Goal: Transaction & Acquisition: Subscribe to service/newsletter

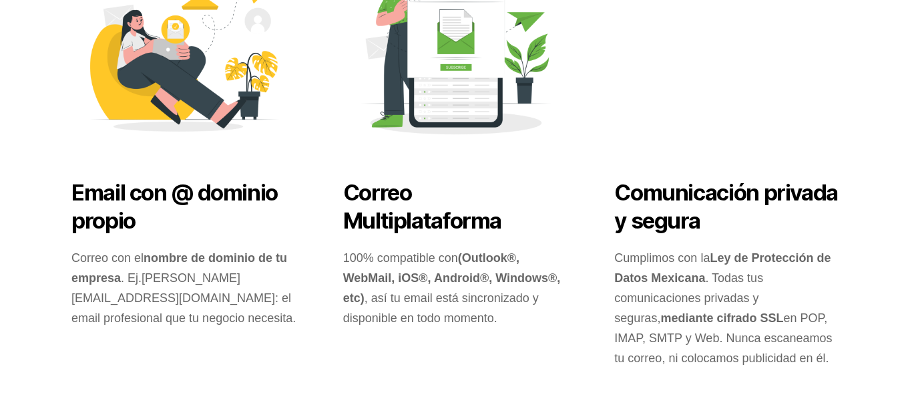
scroll to position [624, 0]
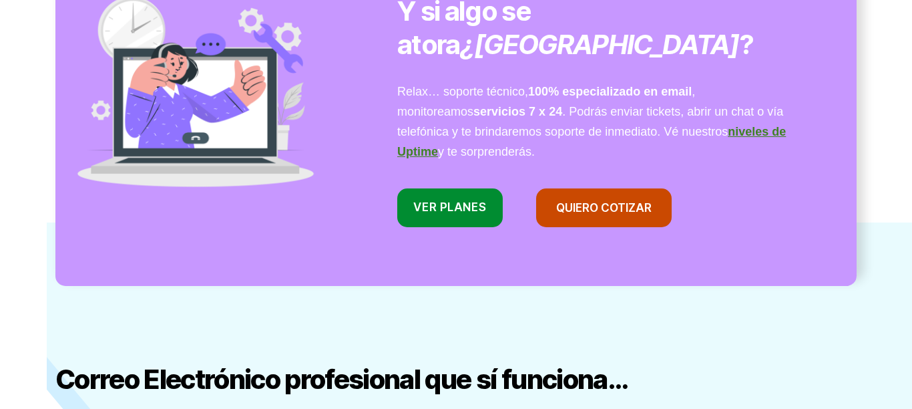
scroll to position [1101, 0]
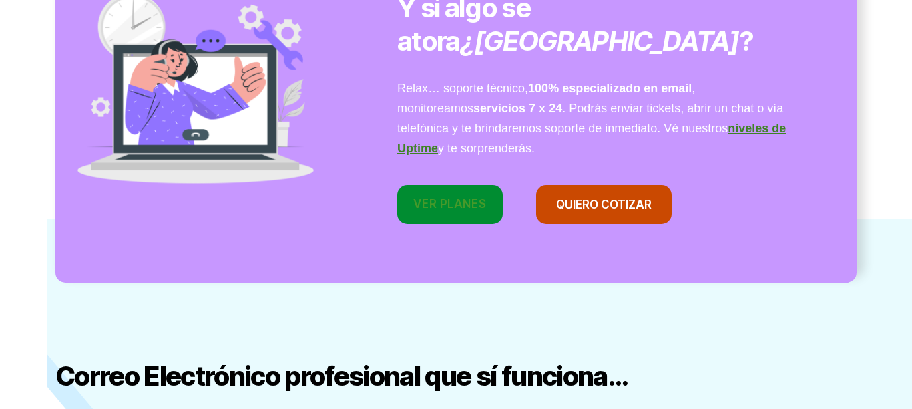
click at [446, 185] on link "VER Planes" at bounding box center [449, 204] width 105 height 39
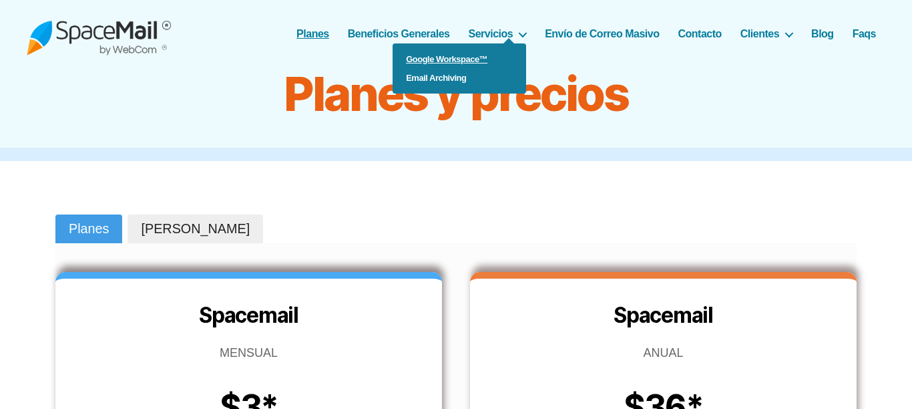
click at [436, 60] on link "Google Workspace™" at bounding box center [460, 59] width 134 height 19
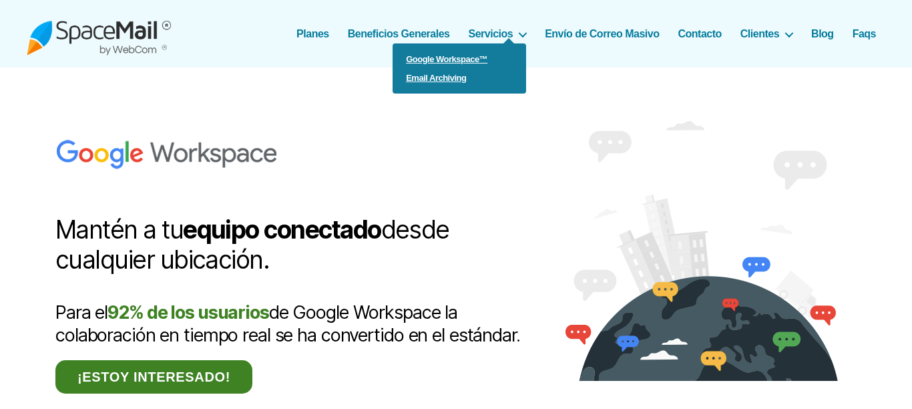
click at [443, 81] on link "Email Archiving" at bounding box center [460, 78] width 134 height 19
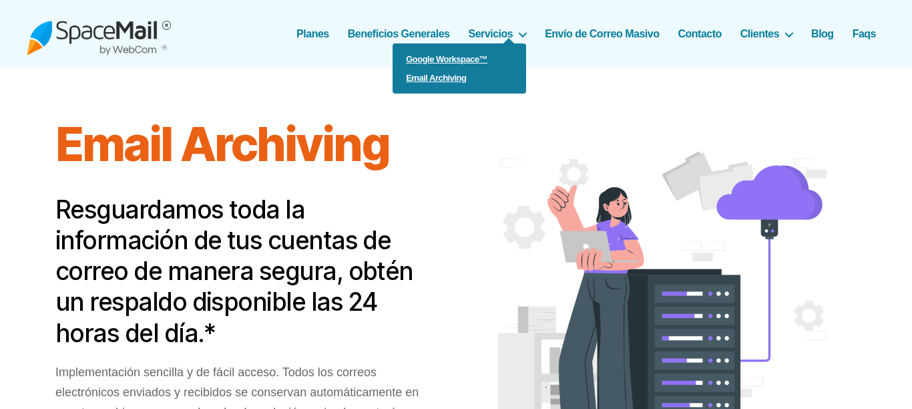
click at [457, 59] on link "Google Workspace™" at bounding box center [460, 59] width 134 height 19
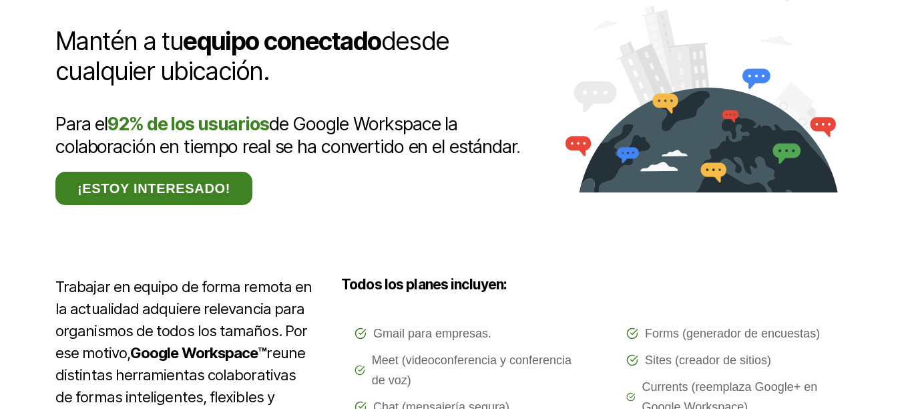
scroll to position [185, 0]
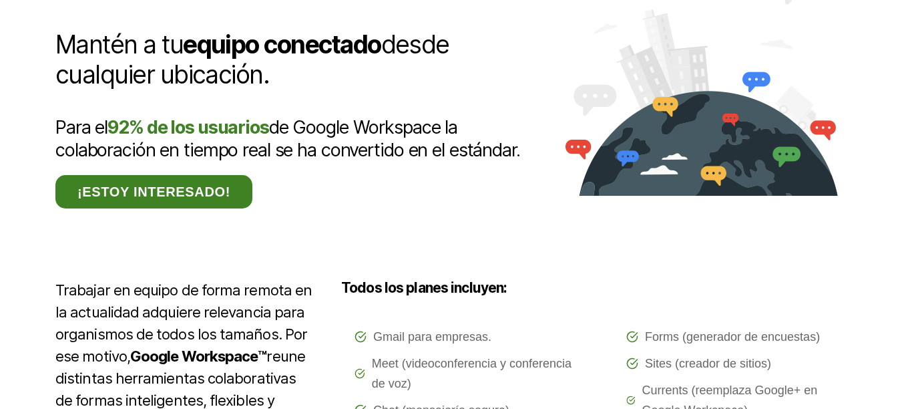
click at [150, 194] on link "¡Estoy interesado!" at bounding box center [153, 191] width 197 height 33
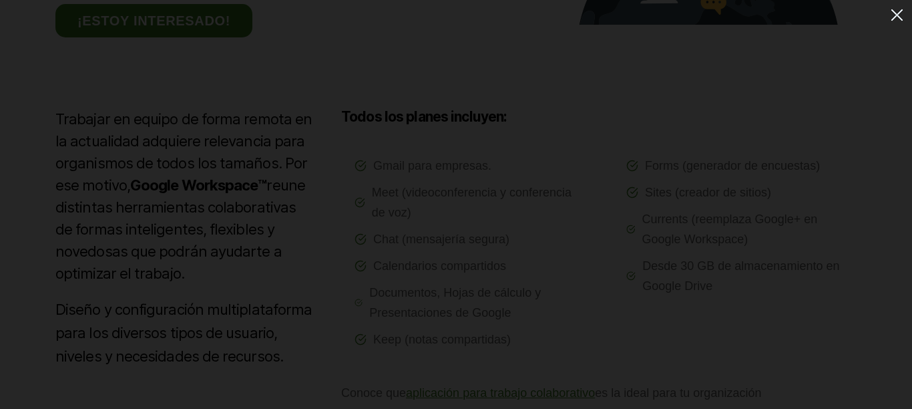
scroll to position [358, 0]
click at [904, 20] on img at bounding box center [897, 15] width 22 height 22
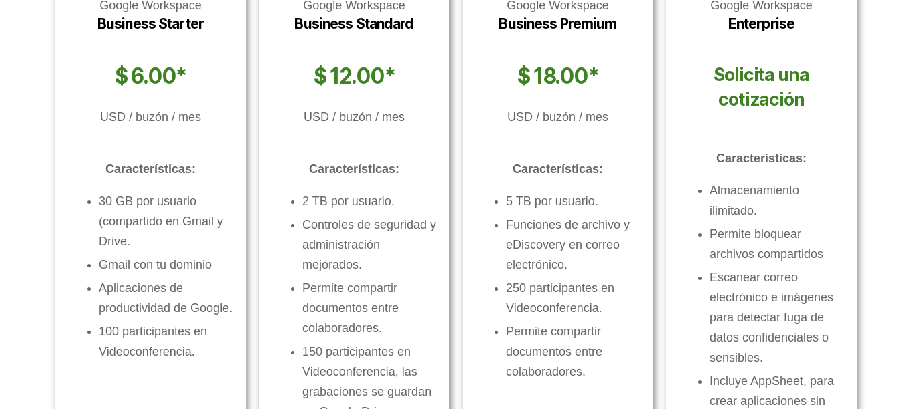
scroll to position [683, 0]
